Goal: Information Seeking & Learning: Learn about a topic

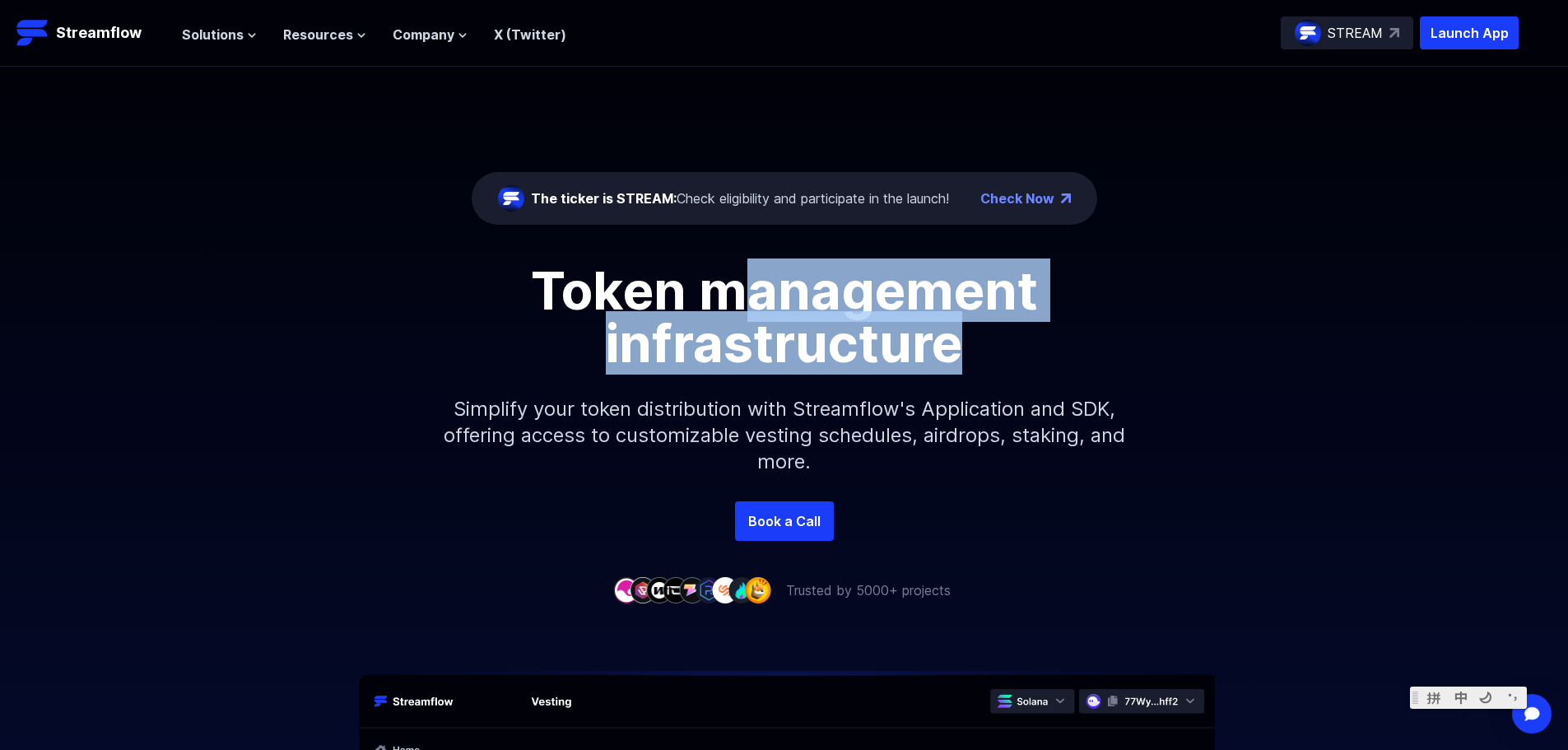
click at [1081, 335] on div "The ticker is STREAM: Check eligibility and participate in the launch! Check No…" at bounding box center [784, 283] width 1568 height 435
click at [1081, 335] on h1 "Token management infrastructure" at bounding box center [785, 317] width 741 height 105
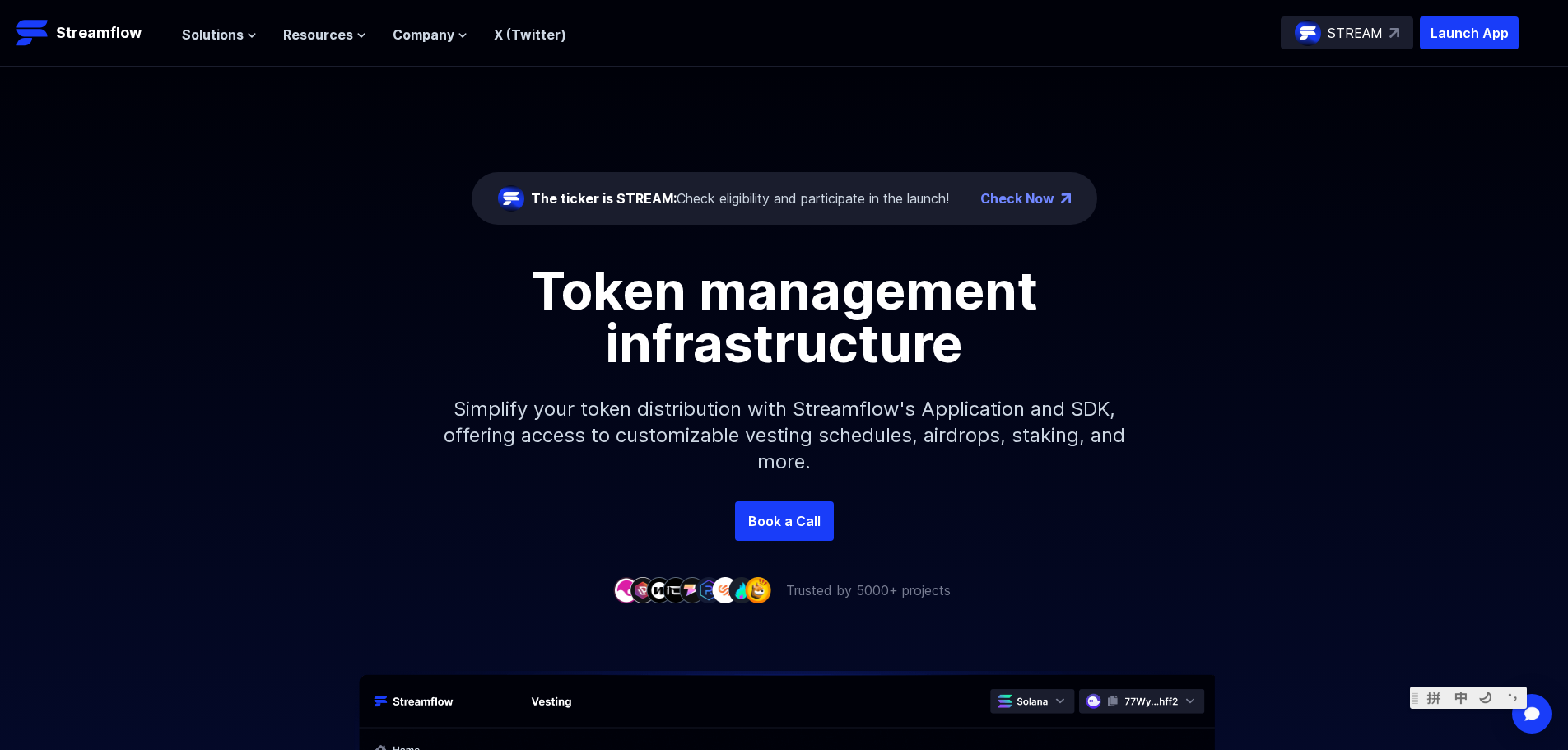
drag, startPoint x: 709, startPoint y: 610, endPoint x: 933, endPoint y: 620, distance: 224.2
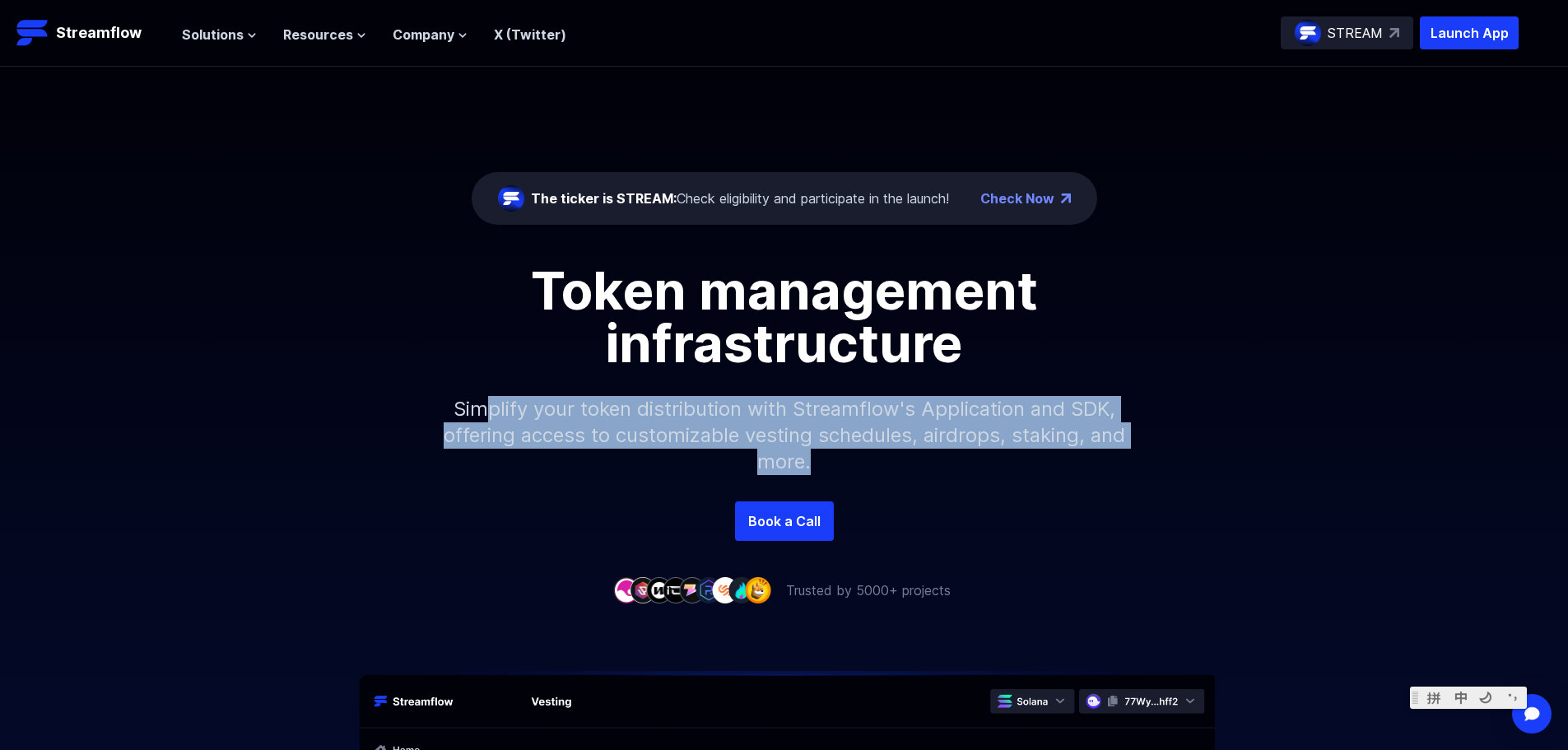
drag, startPoint x: 549, startPoint y: 403, endPoint x: 1023, endPoint y: 473, distance: 479.1
click at [1023, 473] on p "Simplify your token distribution with Streamflow's Application and SDK, offerin…" at bounding box center [784, 435] width 708 height 132
click at [1023, 474] on p "Simplify your token distribution with Streamflow's Application and SDK, offerin…" at bounding box center [784, 435] width 708 height 132
click at [806, 417] on p "Simplify your token distribution with Streamflow's Application and SDK, offerin…" at bounding box center [784, 435] width 708 height 132
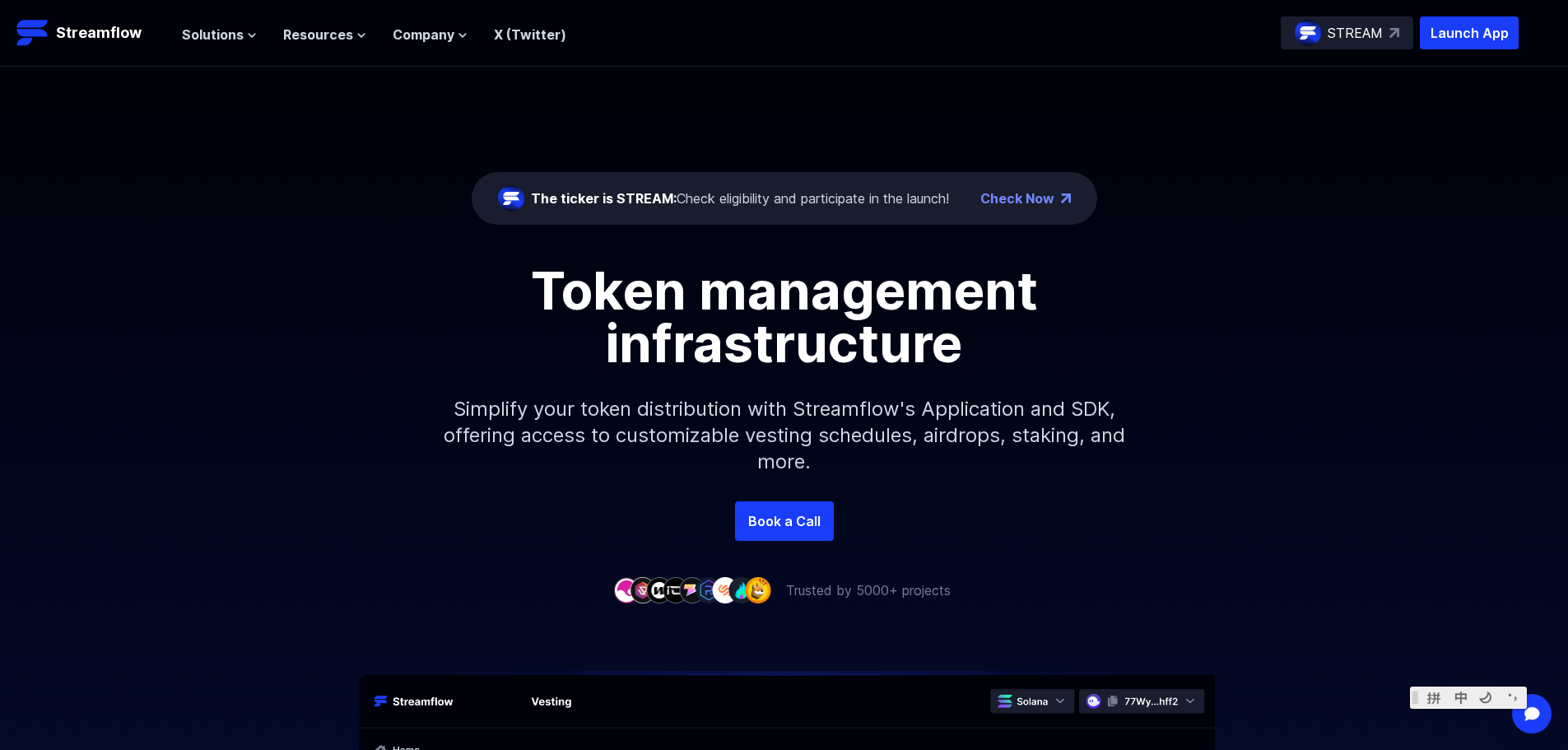
click at [614, 427] on p "Simplify your token distribution with Streamflow's Application and SDK, offerin…" at bounding box center [784, 435] width 708 height 132
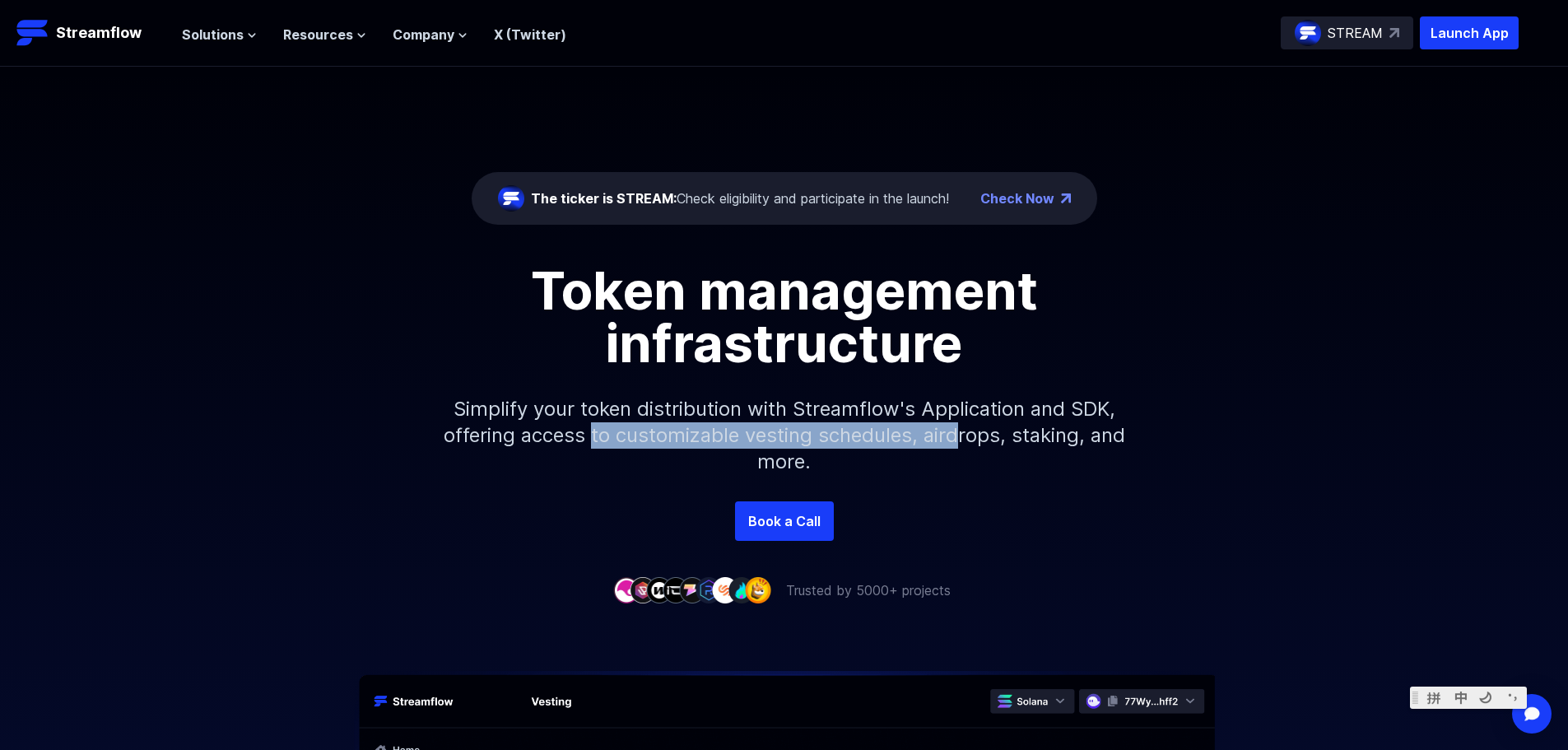
drag, startPoint x: 619, startPoint y: 441, endPoint x: 978, endPoint y: 448, distance: 359.1
click at [978, 448] on p "Simplify your token distribution with Streamflow's Application and SDK, offerin…" at bounding box center [784, 435] width 708 height 132
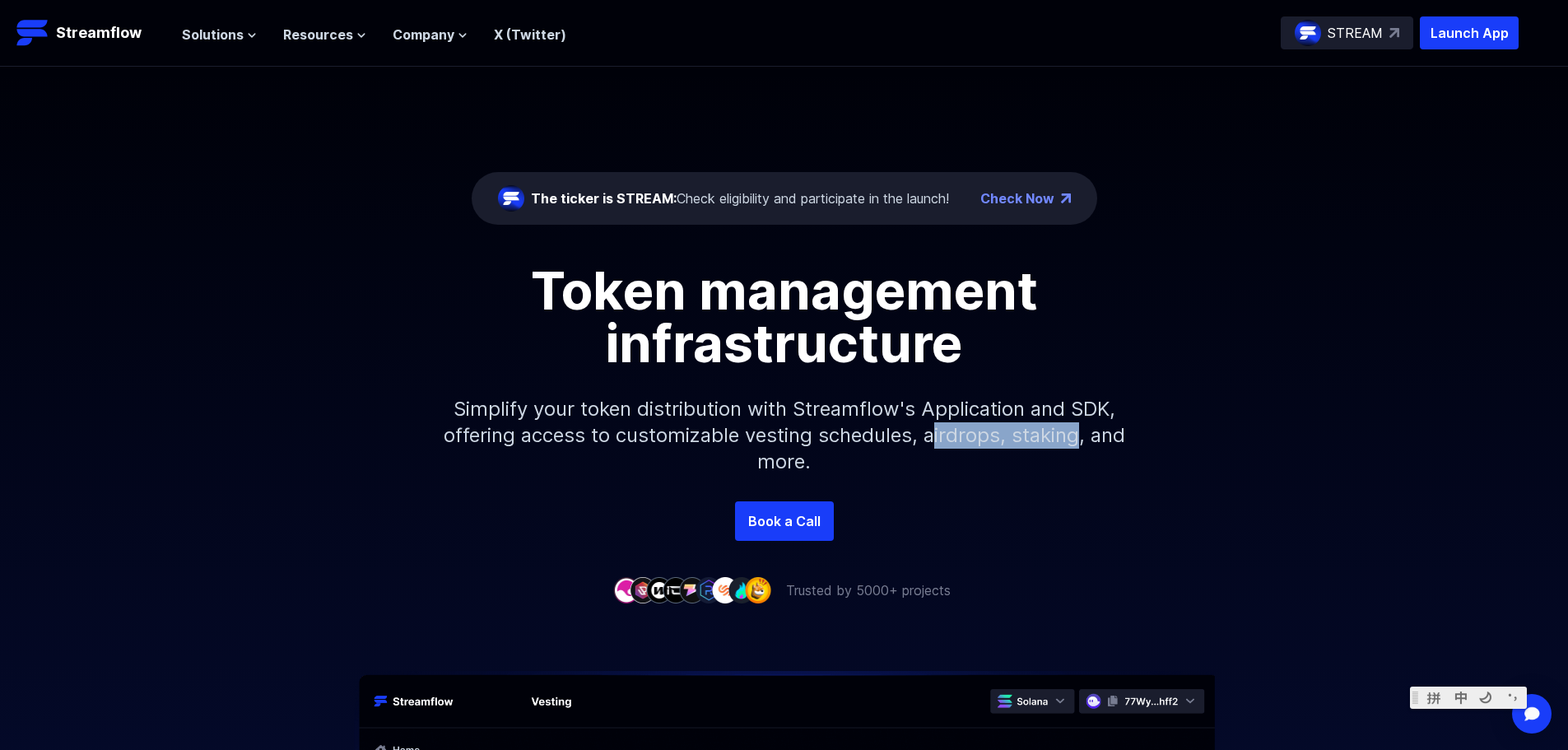
drag, startPoint x: 954, startPoint y: 432, endPoint x: 1096, endPoint y: 436, distance: 142.1
click at [1096, 436] on p "Simplify your token distribution with Streamflow's Application and SDK, offerin…" at bounding box center [784, 435] width 708 height 132
click at [432, 36] on span "Company" at bounding box center [423, 35] width 62 height 20
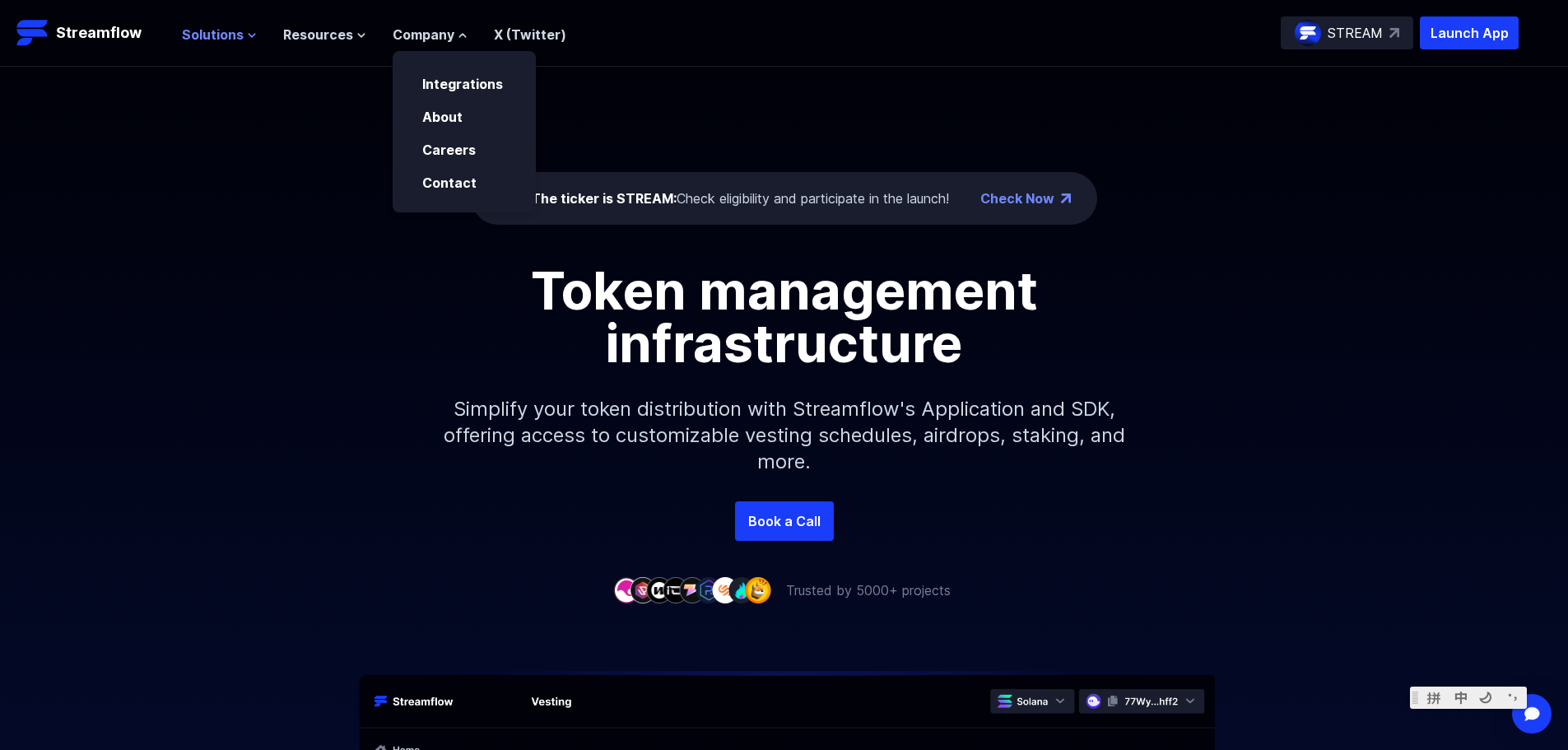
click at [218, 31] on span "Solutions" at bounding box center [213, 35] width 62 height 20
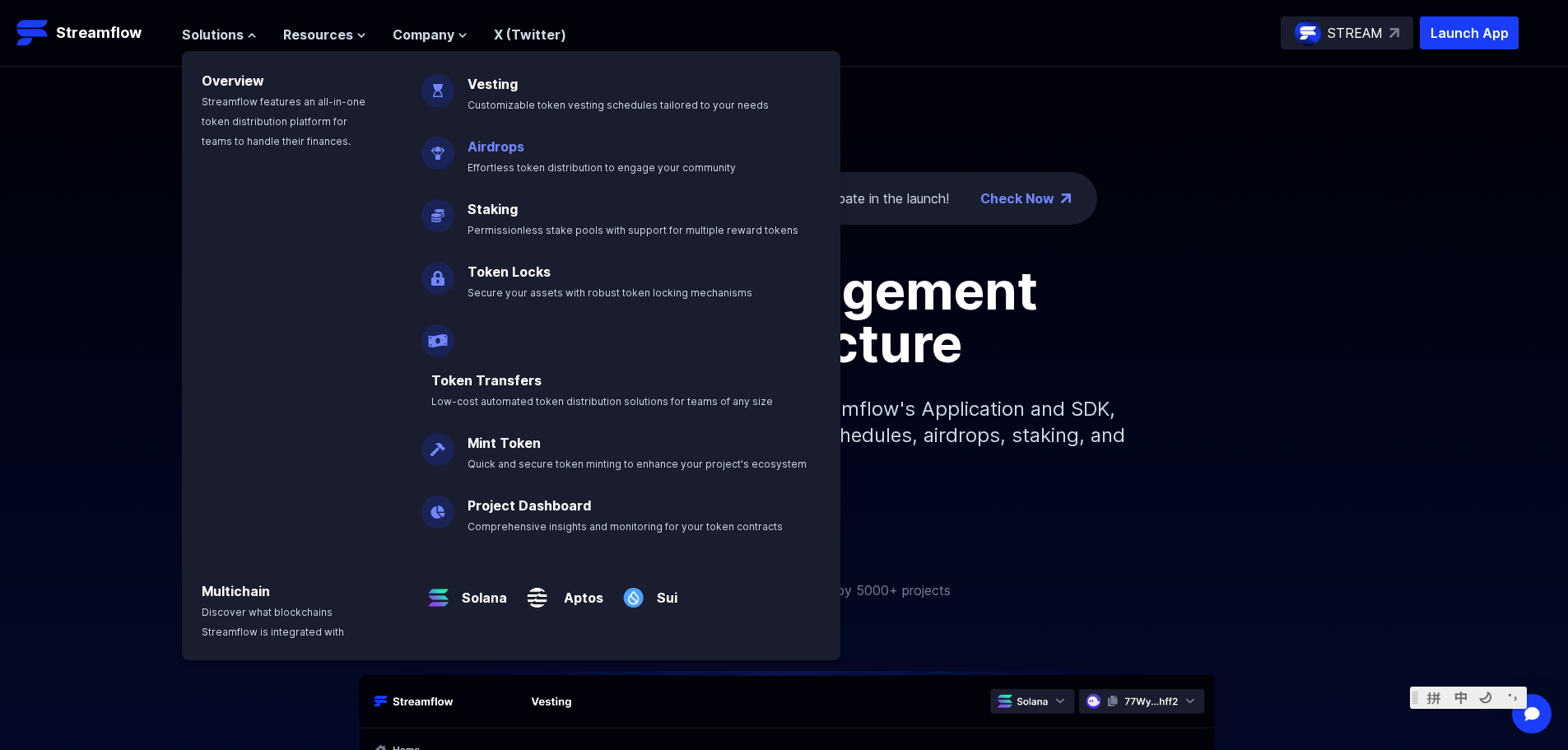
click at [563, 151] on p "Airdrops Effortless token distribution to engage your community" at bounding box center [613, 150] width 311 height 53
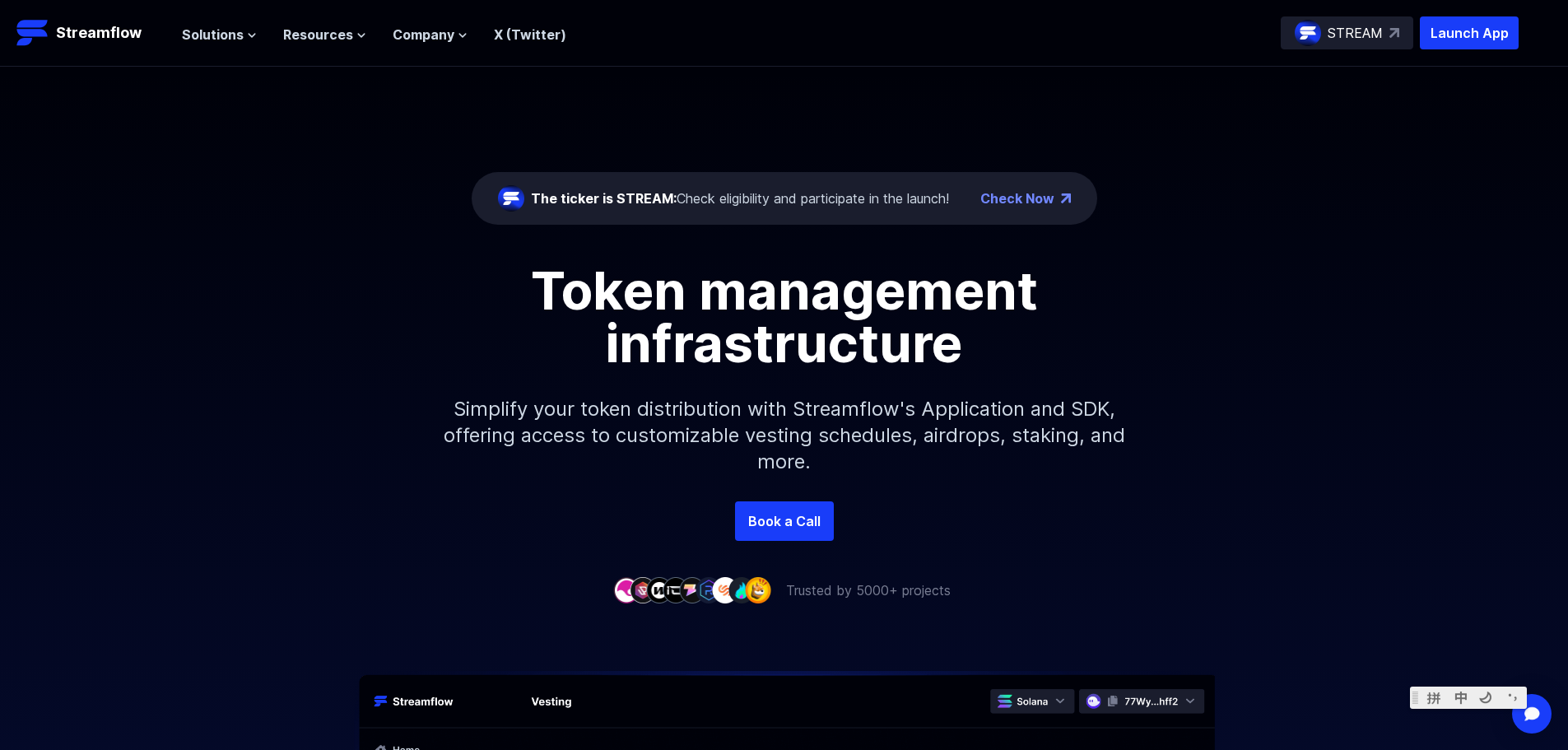
click at [236, 47] on div "Solutions Overview Streamflow features an all-in-one token distribution platfor…" at bounding box center [374, 32] width 385 height 33
click at [234, 36] on span "Solutions" at bounding box center [213, 35] width 62 height 20
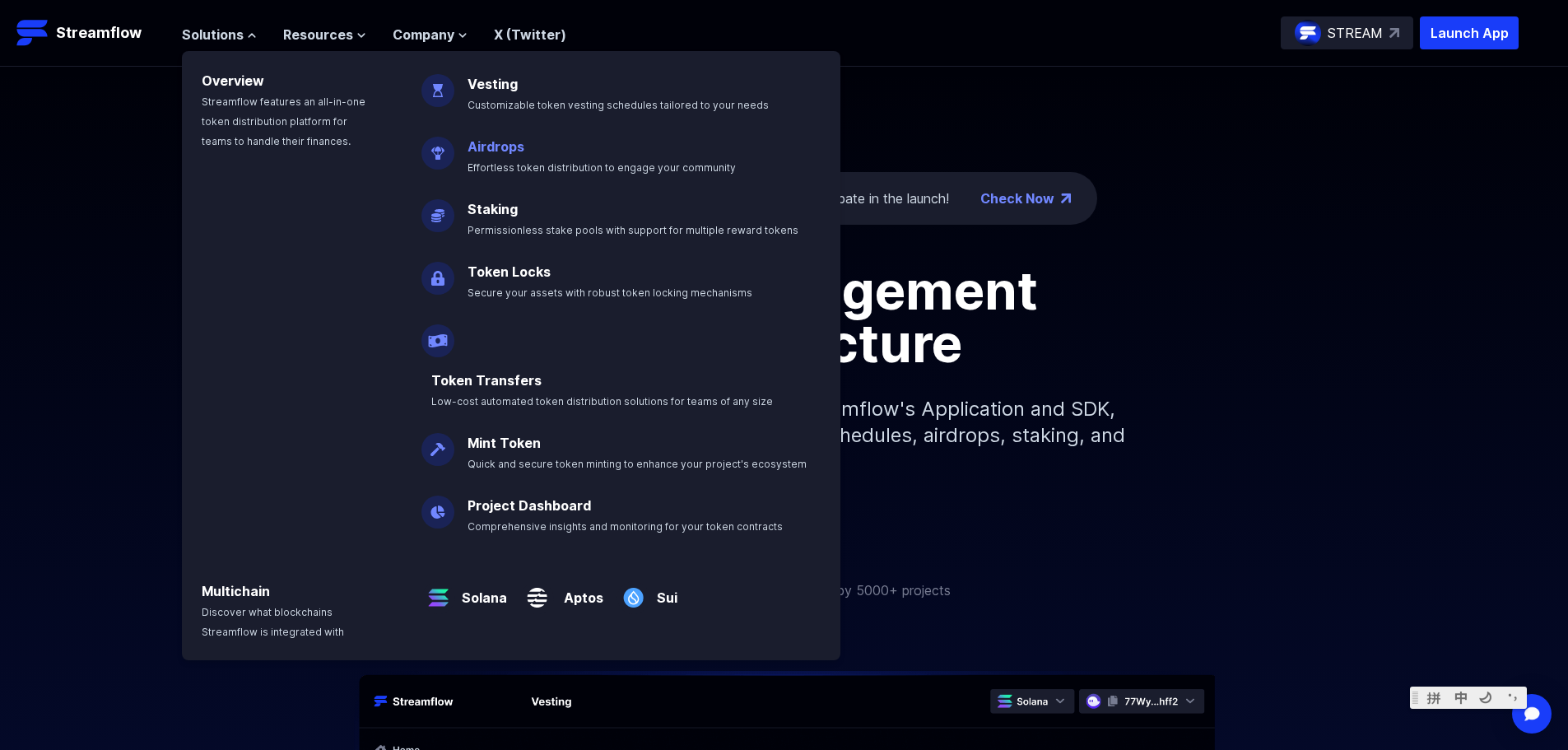
click at [499, 150] on link "Airdrops" at bounding box center [495, 146] width 57 height 16
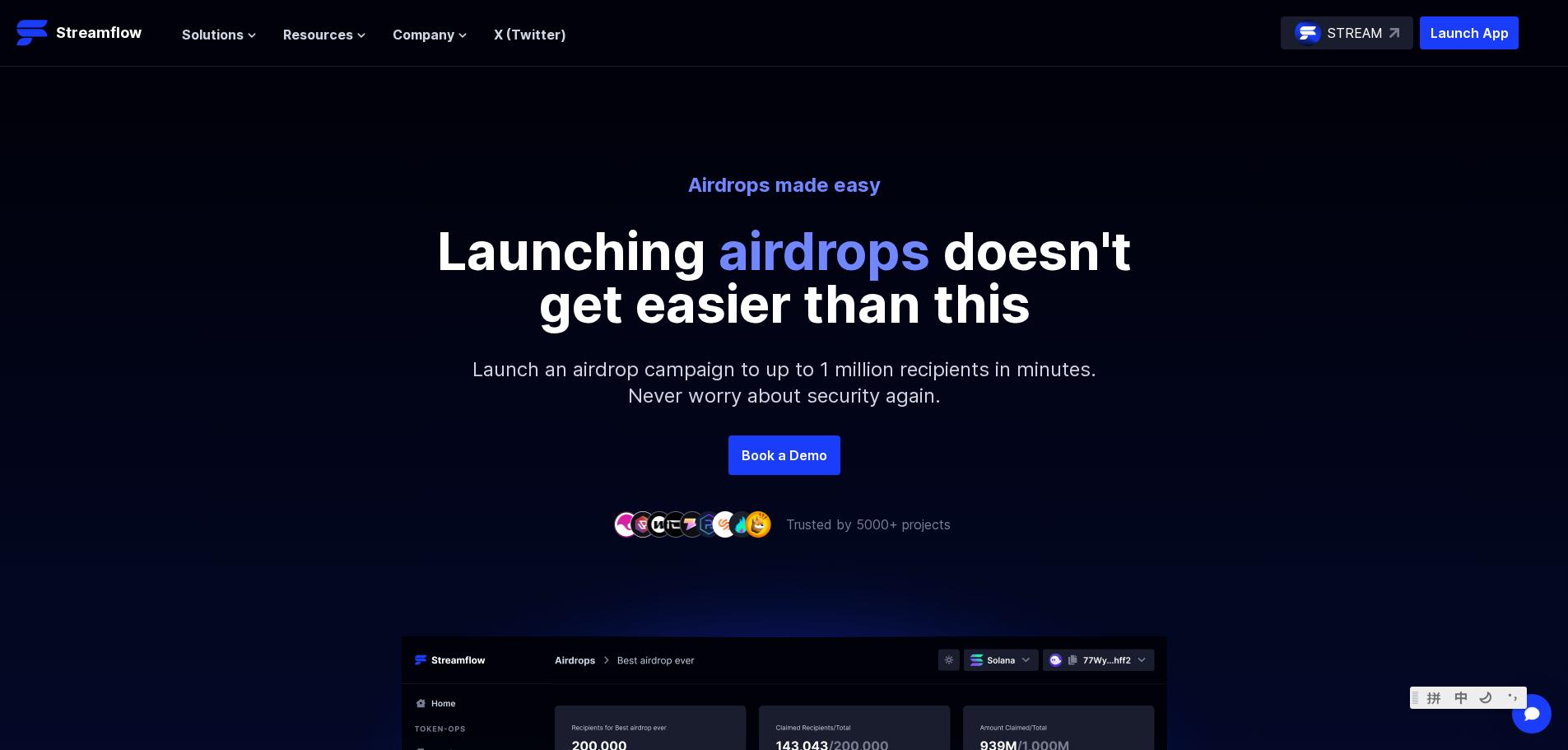
drag, startPoint x: 624, startPoint y: 195, endPoint x: 1323, endPoint y: 325, distance: 711.0
click at [1323, 325] on div "Airdrops made easy Launching airdrops doesn't get easier than this Launch an ai…" at bounding box center [784, 304] width 1568 height 264
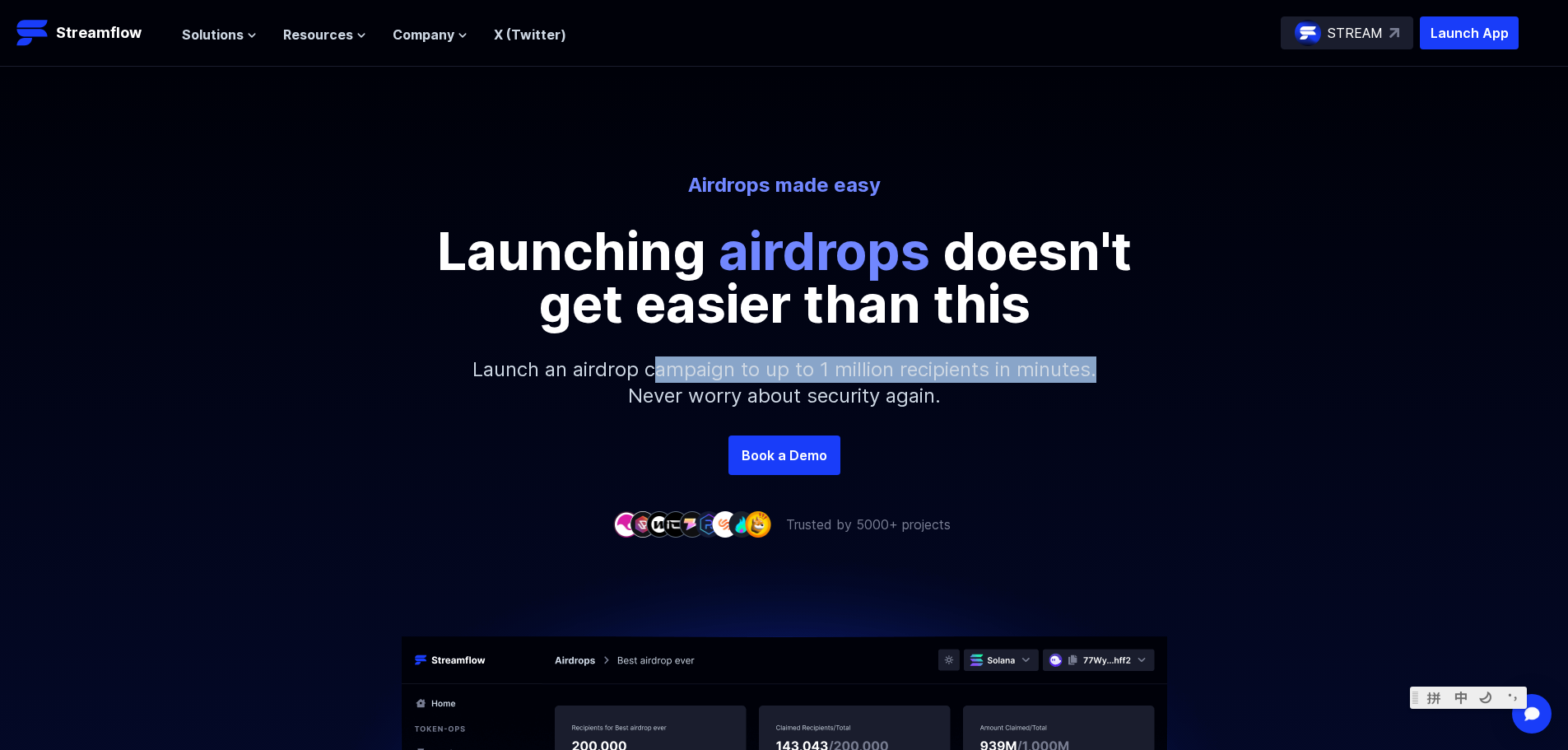
drag, startPoint x: 658, startPoint y: 363, endPoint x: 1118, endPoint y: 372, distance: 460.1
click at [1118, 372] on p "Launch an airdrop campaign to up to 1 million recipients in minutes. Never worr…" at bounding box center [784, 382] width 708 height 105
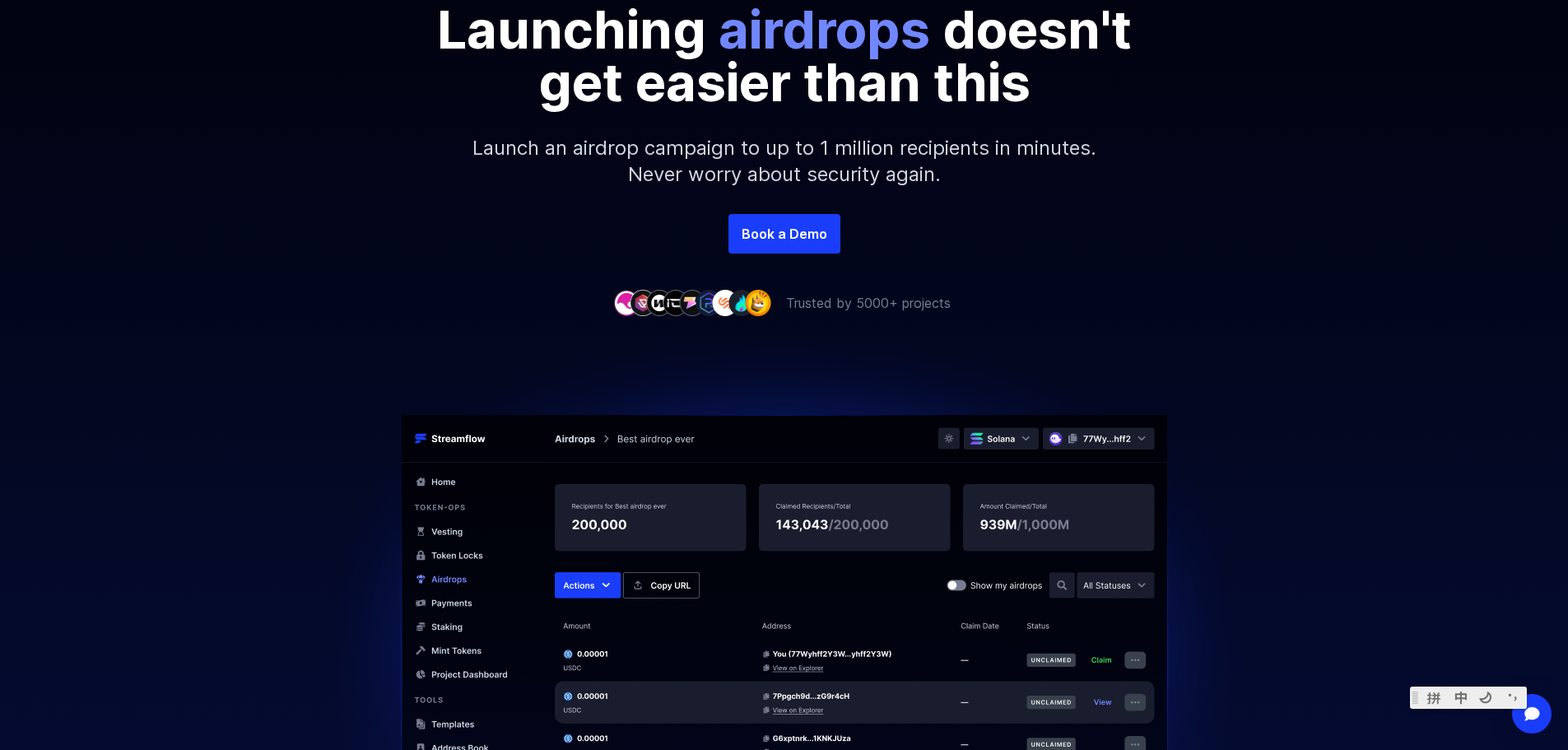
scroll to position [165, 0]
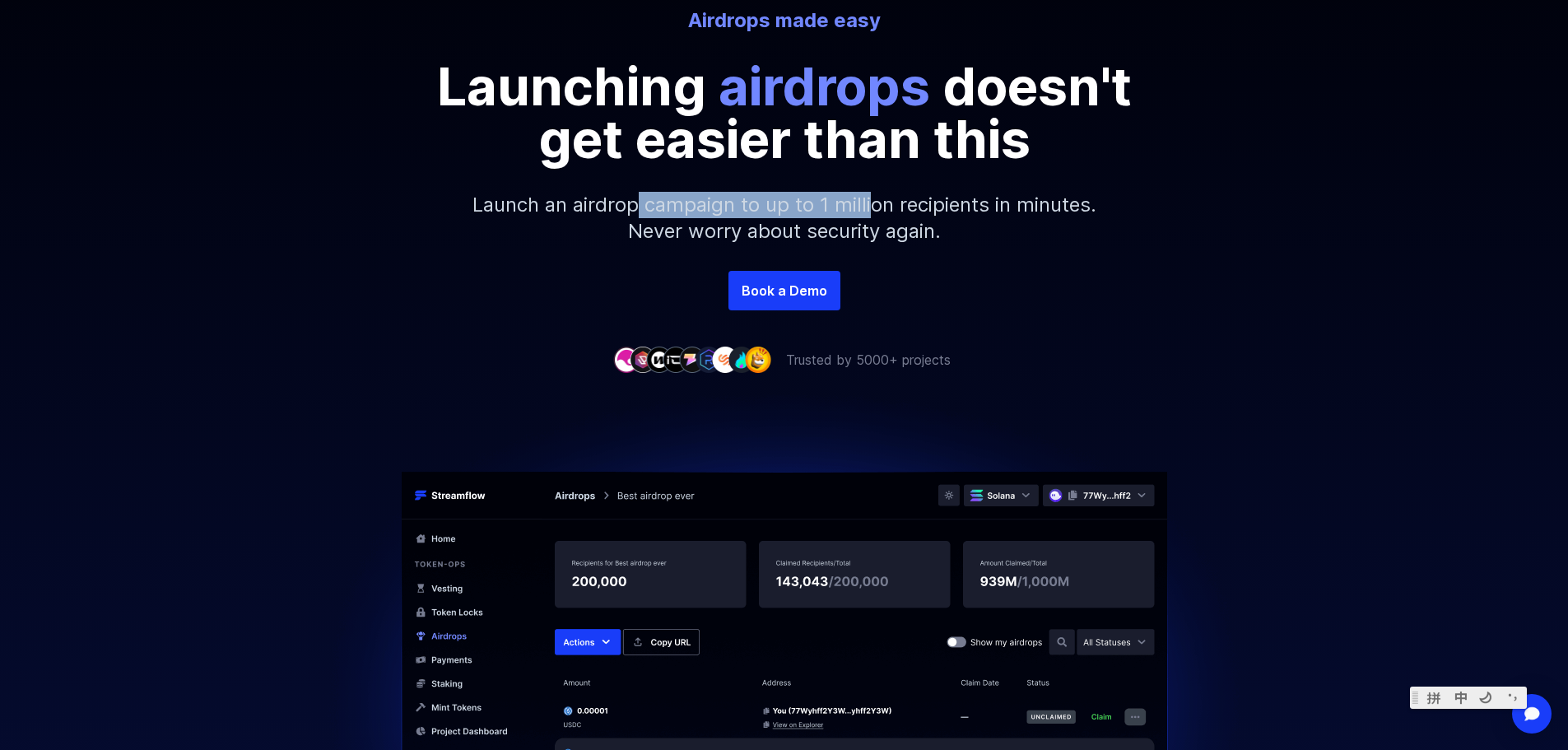
drag, startPoint x: 864, startPoint y: 205, endPoint x: 875, endPoint y: 208, distance: 11.4
click at [875, 208] on p "Launch an airdrop campaign to up to 1 million recipients in minutes. Never worr…" at bounding box center [784, 217] width 708 height 105
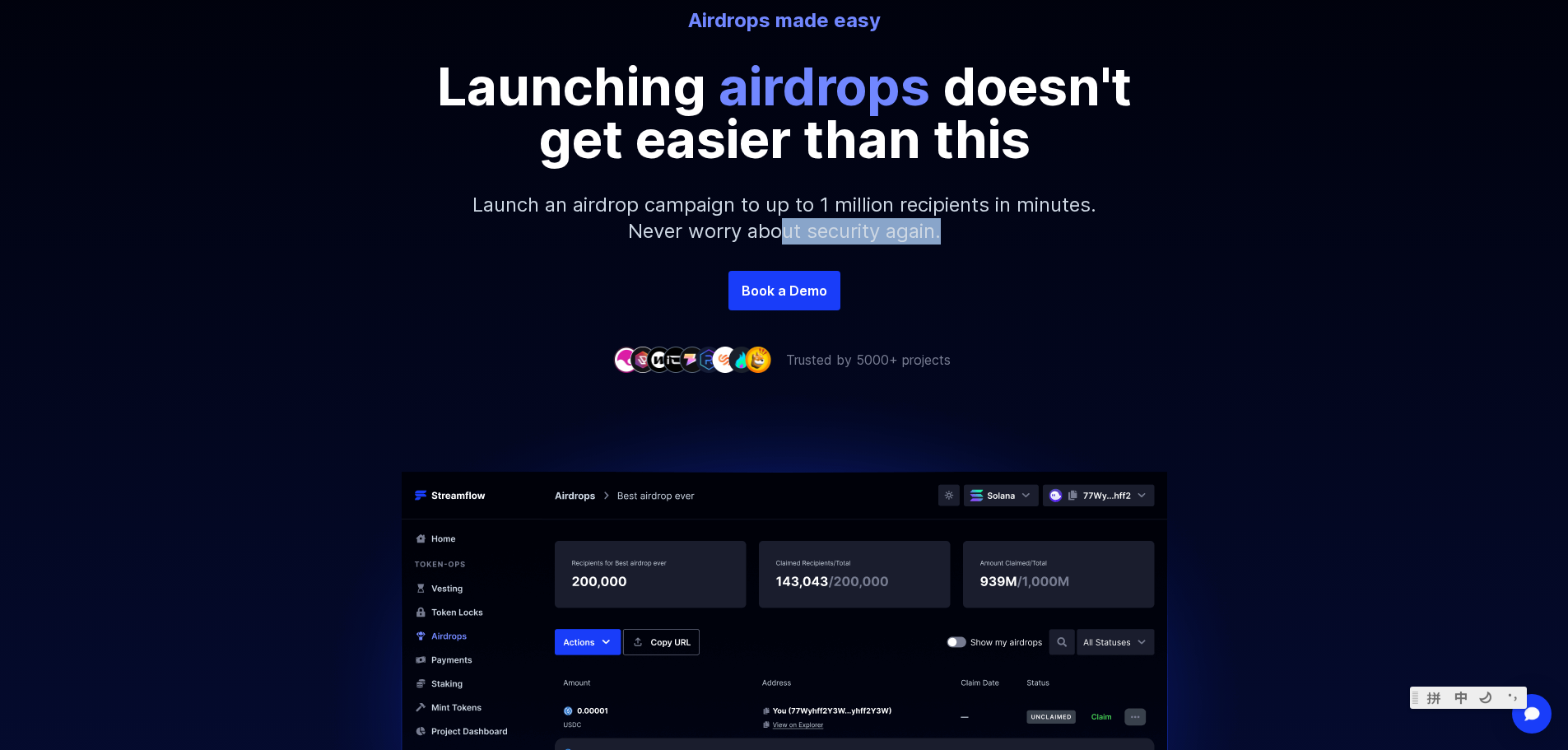
drag, startPoint x: 951, startPoint y: 232, endPoint x: 793, endPoint y: 250, distance: 159.0
click at [784, 244] on p "Launch an airdrop campaign to up to 1 million recipients in minutes. Never worr…" at bounding box center [784, 217] width 708 height 105
click at [793, 250] on p "Launch an airdrop campaign to up to 1 million recipients in minutes. Never worr…" at bounding box center [784, 217] width 708 height 105
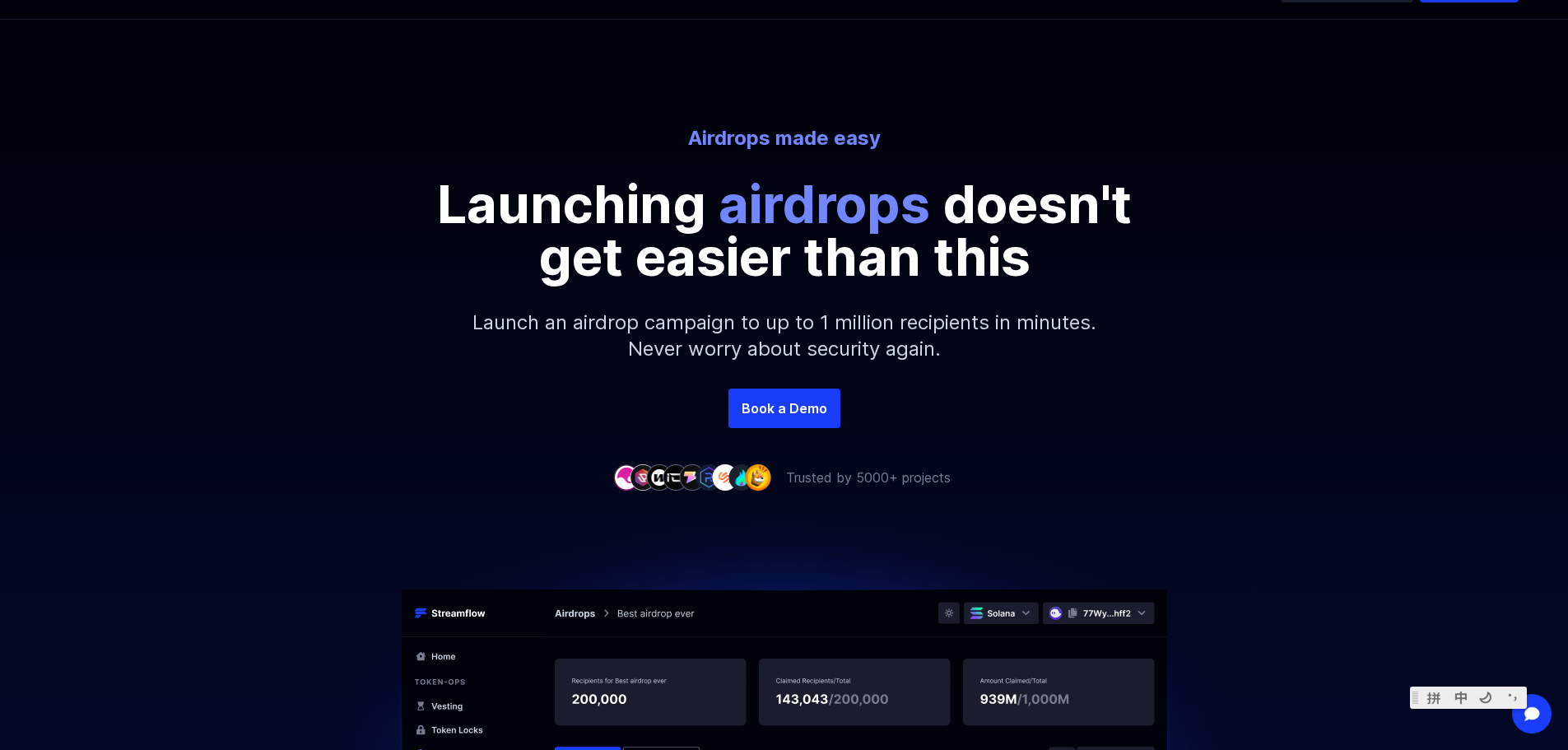
scroll to position [0, 0]
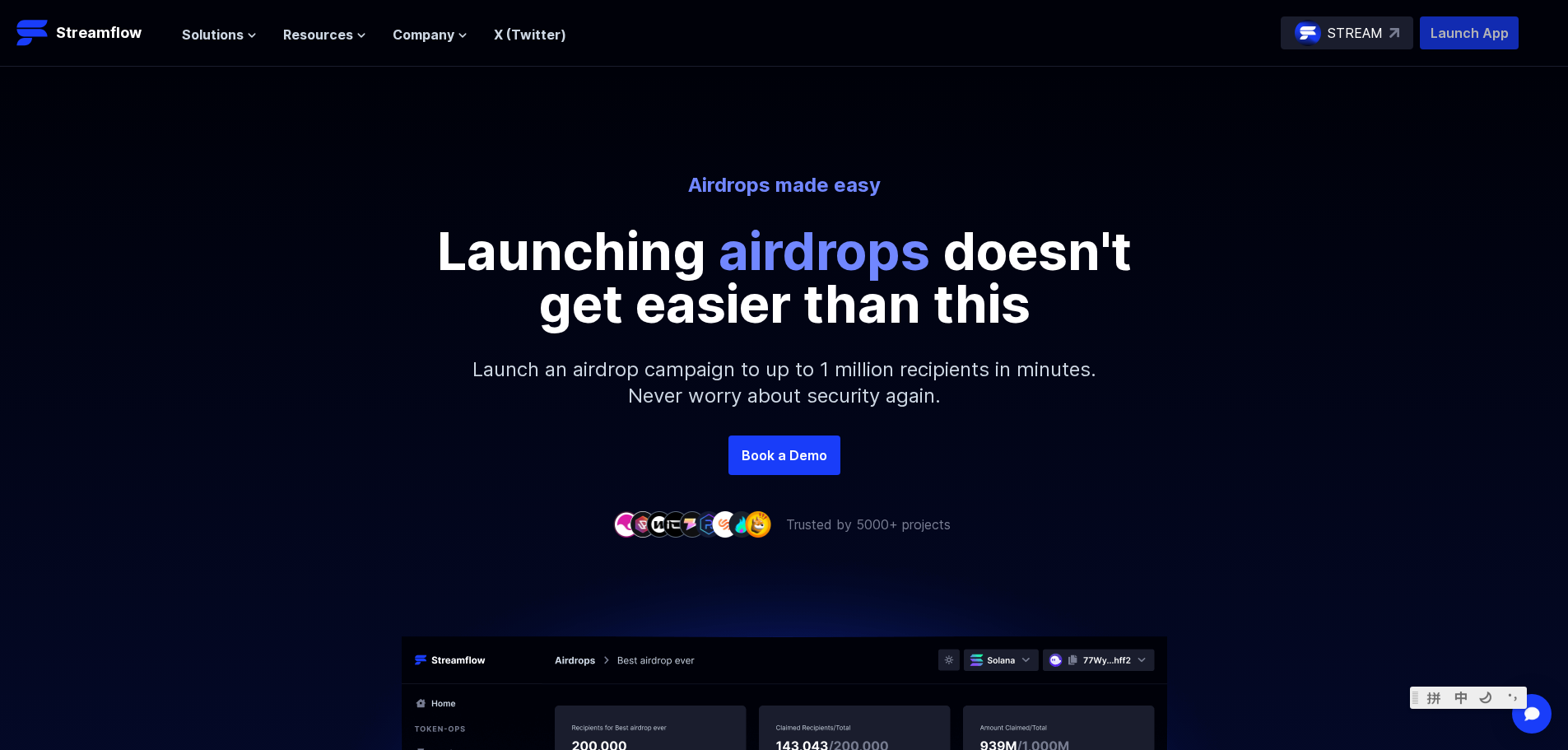
click at [1464, 35] on p "Launch App" at bounding box center [1469, 32] width 99 height 33
